Goal: Task Accomplishment & Management: Complete application form

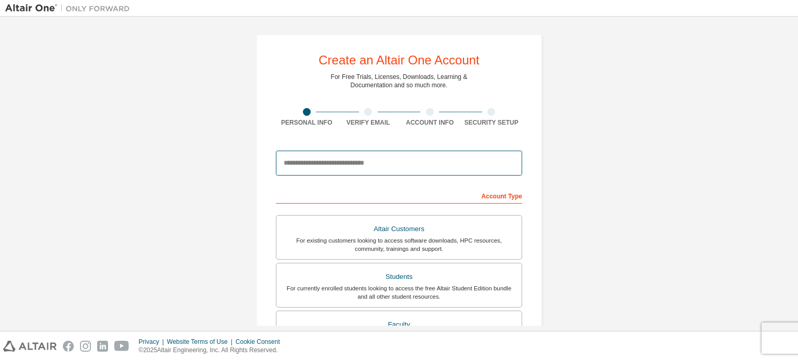
click at [344, 170] on input "email" at bounding box center [399, 163] width 246 height 25
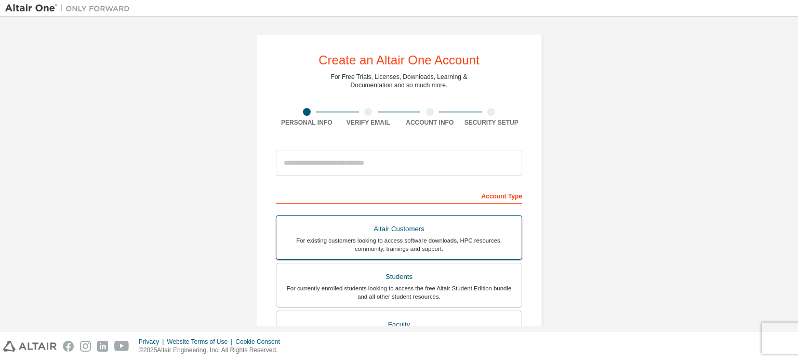
click at [333, 240] on div "For existing customers looking to access software downloads, HPC resources, com…" at bounding box center [399, 244] width 233 height 17
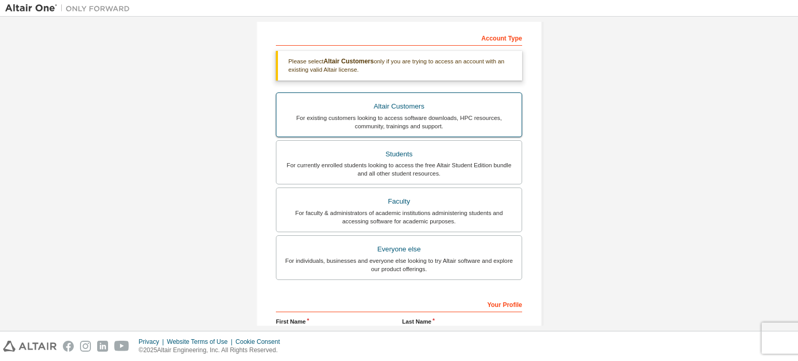
scroll to position [158, 0]
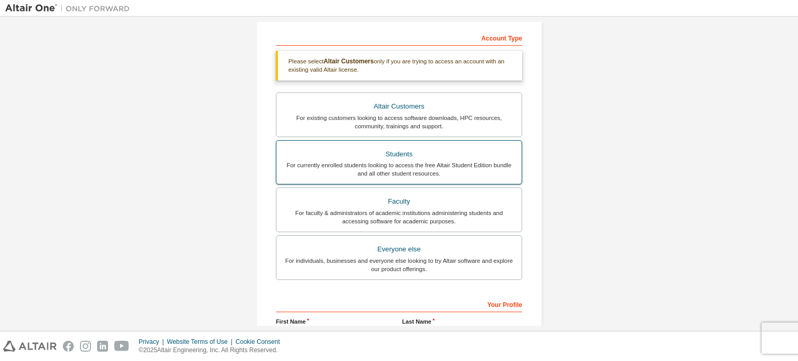
click at [422, 160] on div "Students" at bounding box center [399, 154] width 233 height 15
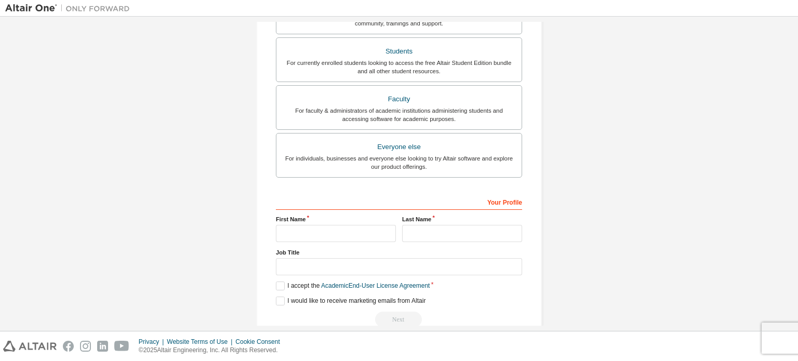
scroll to position [250, 0]
click at [316, 230] on input "text" at bounding box center [336, 235] width 120 height 17
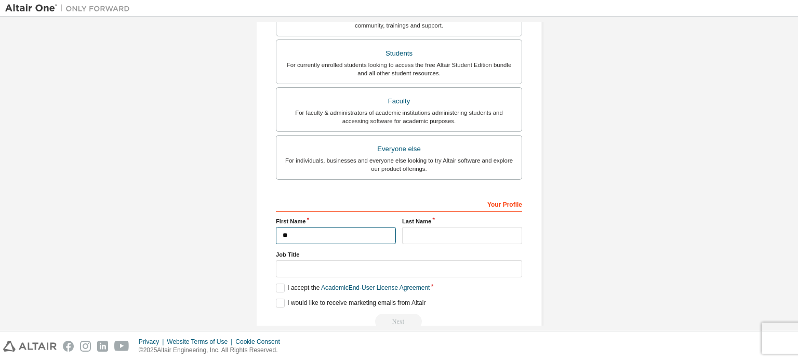
type input "*"
type input "**********"
click at [433, 225] on div "Last Name" at bounding box center [462, 230] width 126 height 27
click at [433, 233] on input "text" at bounding box center [462, 235] width 120 height 17
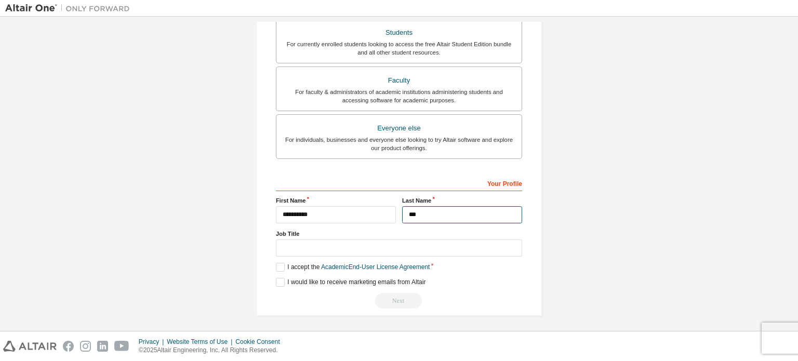
scroll to position [271, 0]
type input "***"
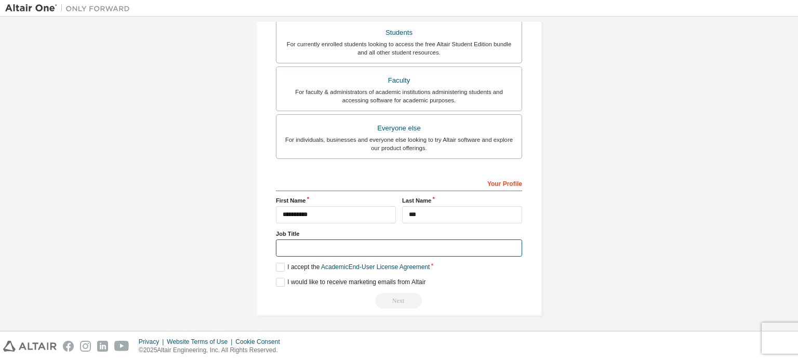
click at [312, 248] on input "text" at bounding box center [399, 248] width 246 height 17
type input "*******"
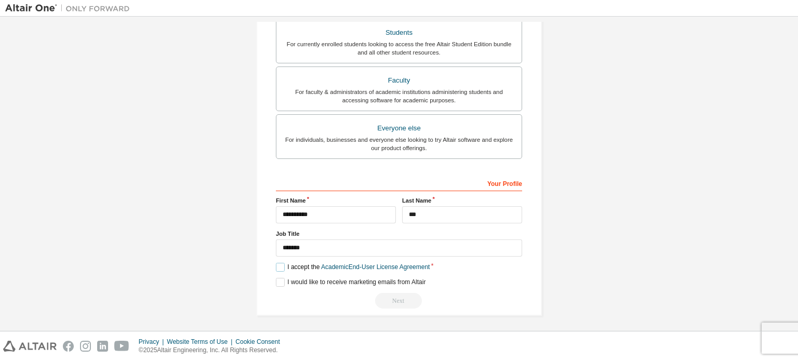
click at [281, 264] on label "I accept the Academic End-User License Agreement" at bounding box center [353, 267] width 154 height 9
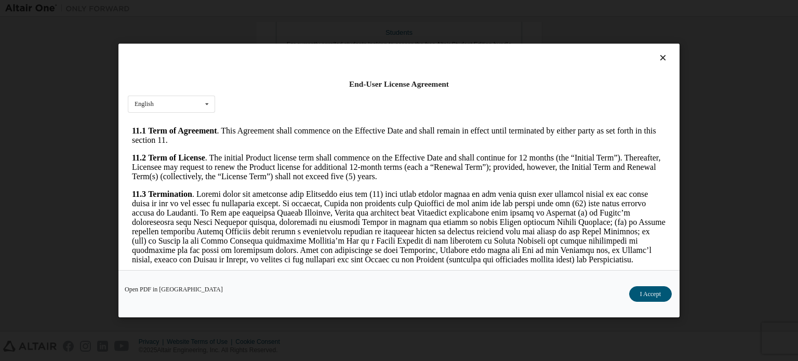
scroll to position [1744, 0]
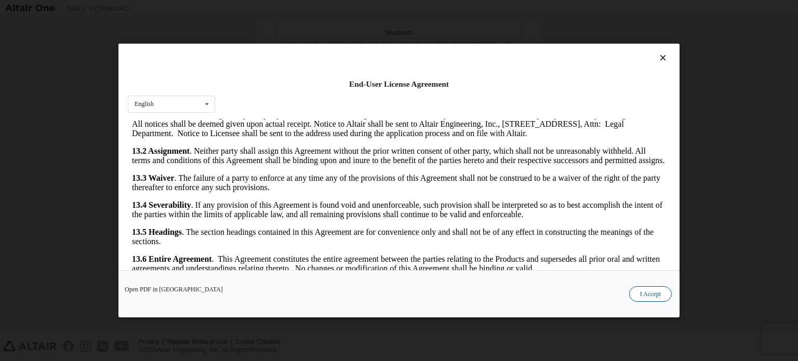
click at [639, 299] on button "I Accept" at bounding box center [650, 294] width 43 height 16
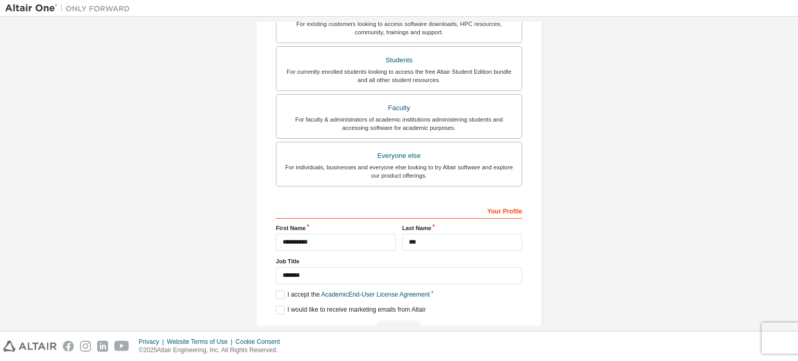
scroll to position [271, 0]
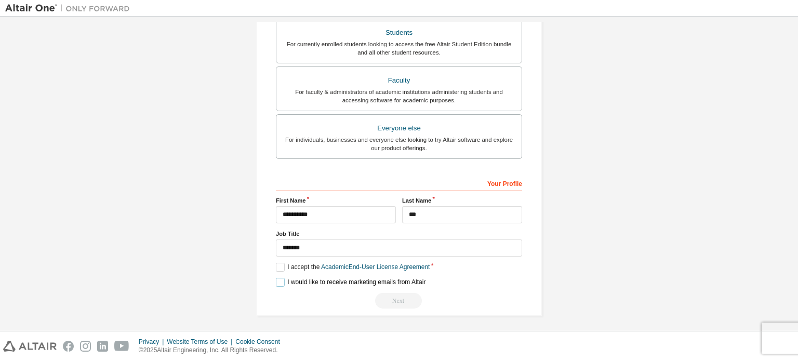
click at [280, 279] on label "I would like to receive marketing emails from Altair" at bounding box center [351, 282] width 150 height 9
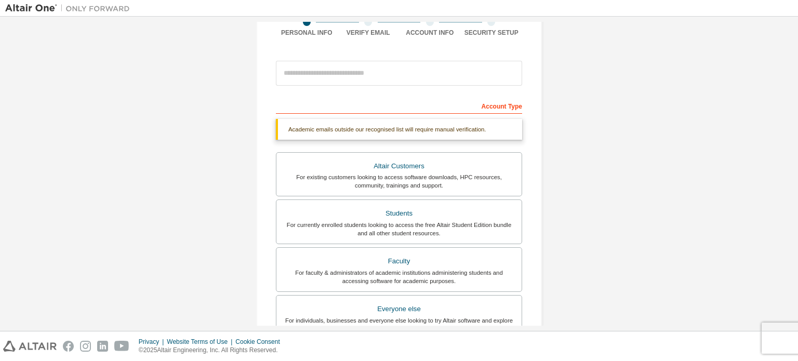
scroll to position [89, 0]
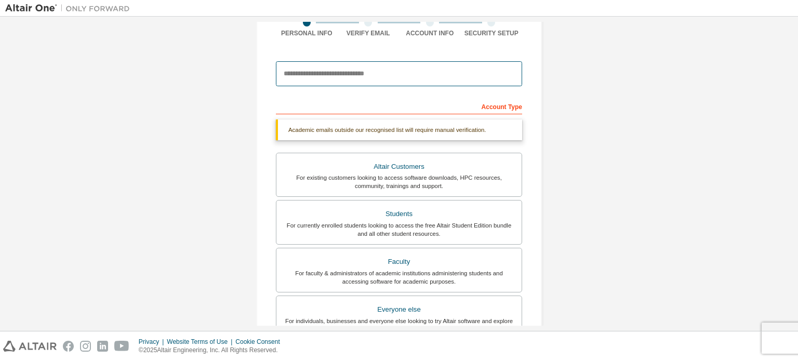
click at [369, 75] on input "email" at bounding box center [399, 73] width 246 height 25
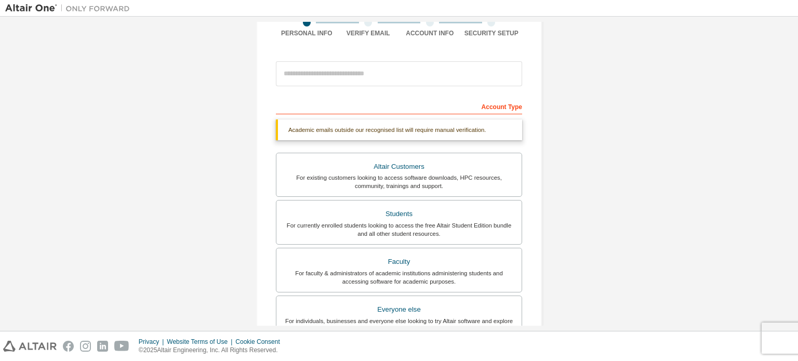
click at [642, 76] on div "**********" at bounding box center [399, 220] width 788 height 577
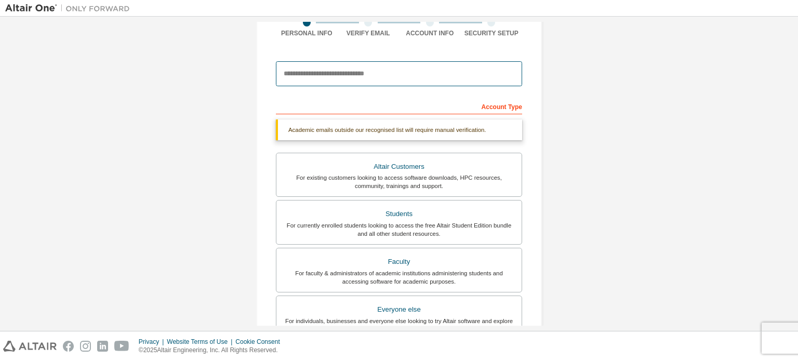
click at [380, 74] on input "email" at bounding box center [399, 73] width 246 height 25
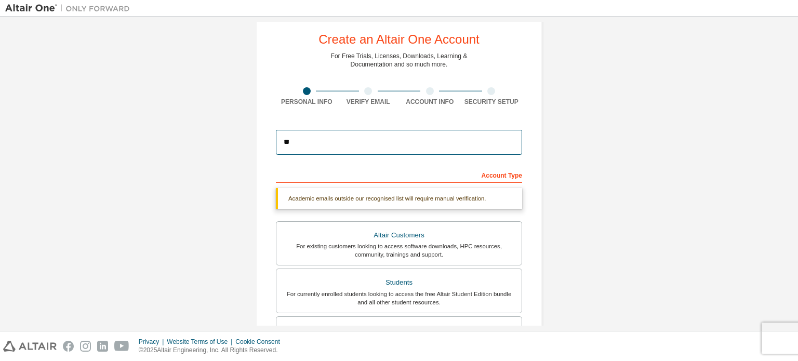
scroll to position [21, 0]
type input "**********"
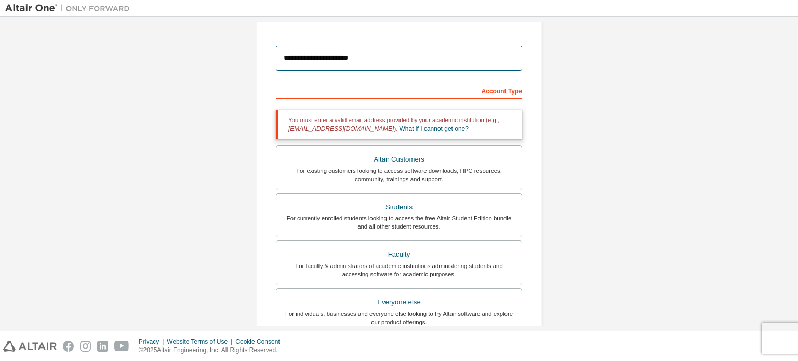
scroll to position [112, 0]
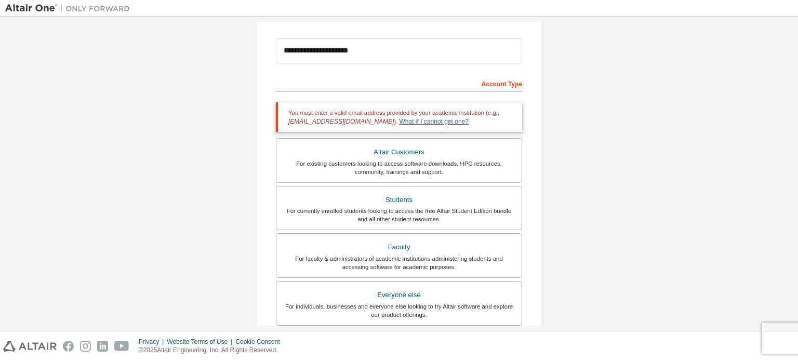
click at [400, 120] on link "What if I cannot get one?" at bounding box center [434, 121] width 69 height 7
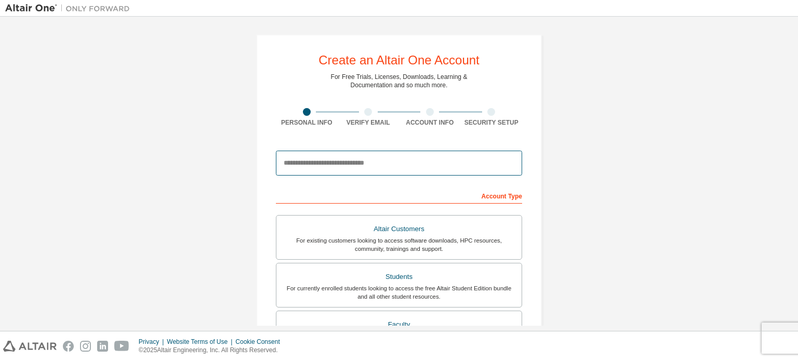
click at [397, 151] on input "email" at bounding box center [399, 163] width 246 height 25
click at [626, 128] on div "Create an Altair One Account For Free Trials, Licenses, Downloads, Learning & D…" at bounding box center [399, 297] width 788 height 550
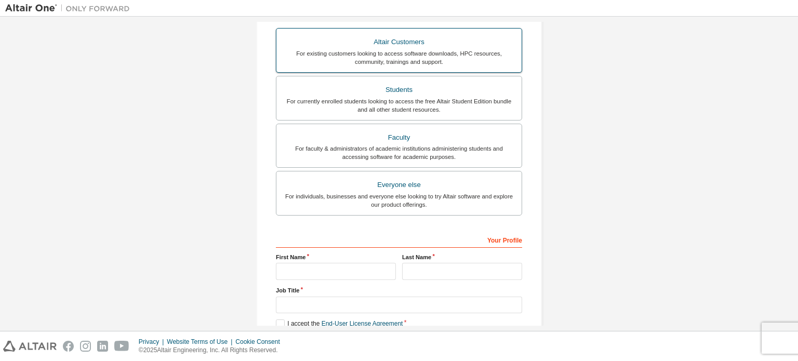
scroll to position [189, 0]
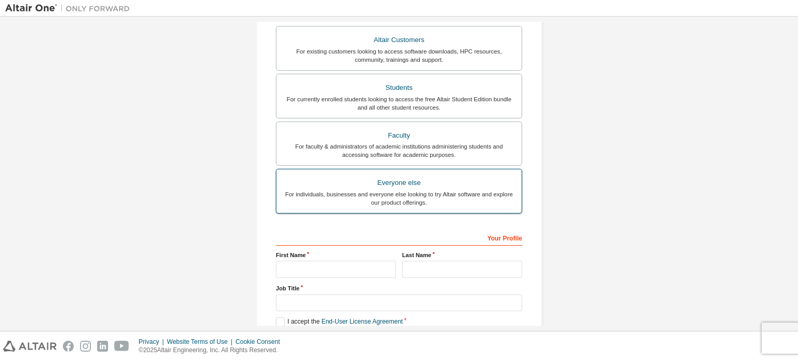
click at [352, 191] on div "For individuals, businesses and everyone else looking to try Altair software an…" at bounding box center [399, 198] width 233 height 17
